Goal: Information Seeking & Learning: Find specific fact

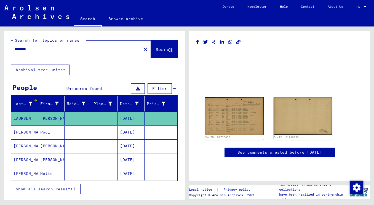
click at [46, 171] on mat-cell "Mette" at bounding box center [51, 174] width 27 height 14
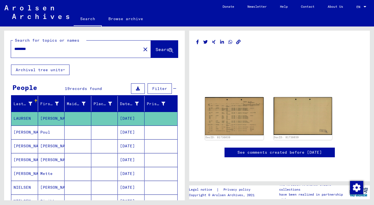
click at [28, 172] on icon at bounding box center [23, 183] width 14 height 22
click at [29, 172] on icon at bounding box center [23, 183] width 14 height 22
click at [128, 172] on mat-cell "[DATE]" at bounding box center [131, 174] width 27 height 14
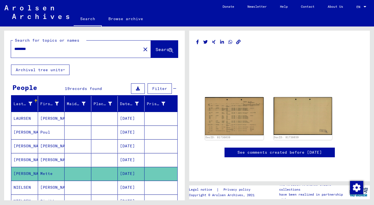
click at [130, 171] on mat-cell "[DATE]" at bounding box center [131, 174] width 27 height 14
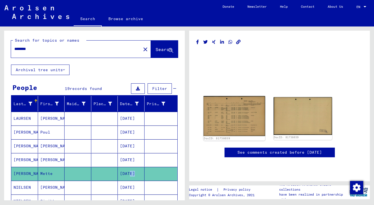
click at [235, 117] on img at bounding box center [233, 116] width 61 height 40
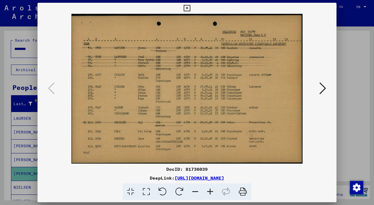
click at [190, 8] on icon at bounding box center [187, 8] width 6 height 7
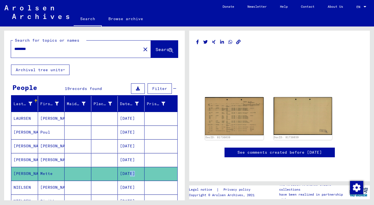
click at [132, 157] on mat-cell "[DATE]" at bounding box center [131, 160] width 27 height 14
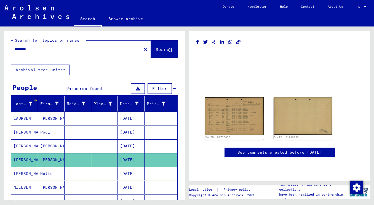
click at [134, 144] on mat-cell "[DATE]" at bounding box center [131, 146] width 27 height 14
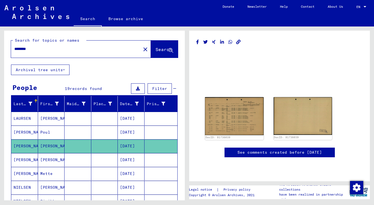
click at [134, 144] on mat-cell "[DATE]" at bounding box center [131, 146] width 27 height 14
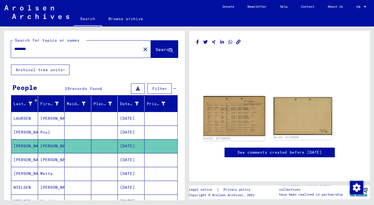
click at [234, 117] on img at bounding box center [233, 116] width 61 height 40
